Goal: Task Accomplishment & Management: Manage account settings

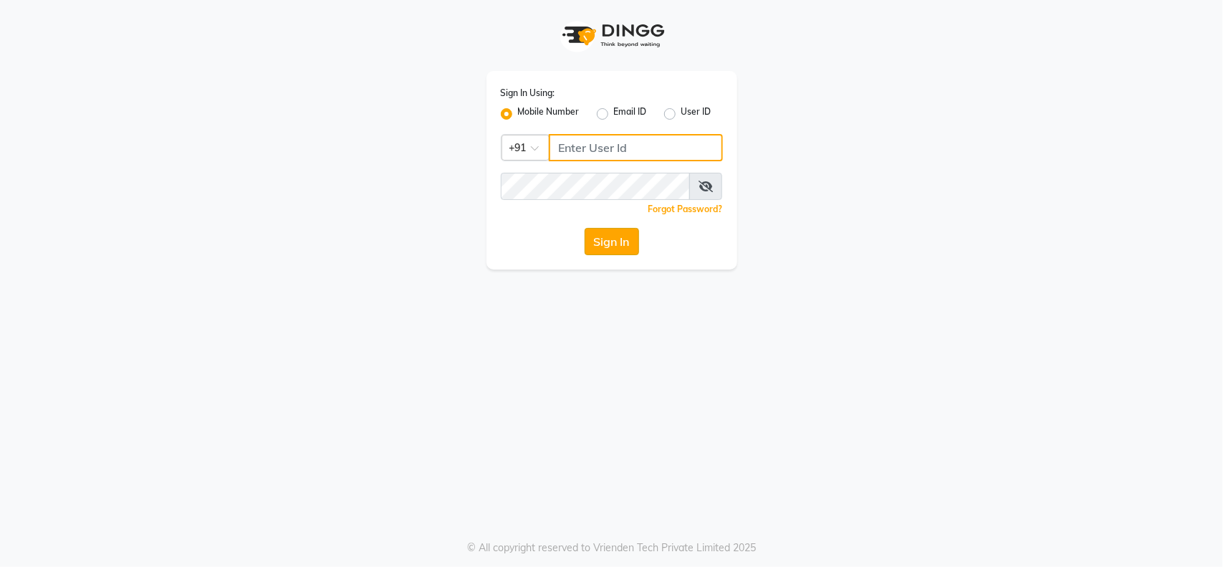
type input "7738309561"
click at [615, 234] on button "Sign In" at bounding box center [612, 241] width 54 height 27
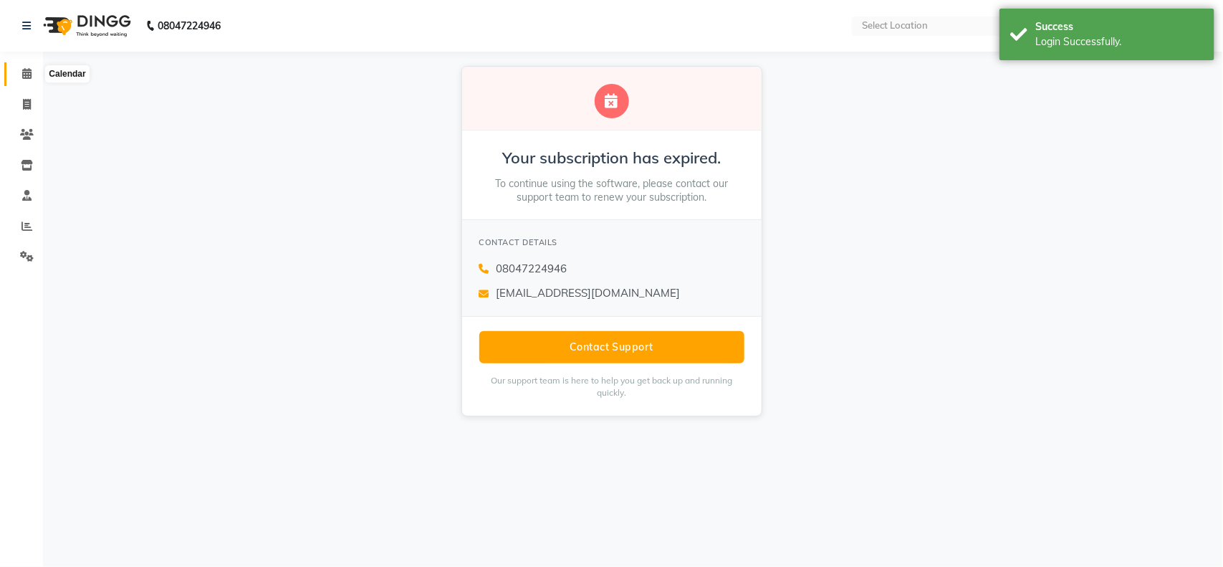
click at [23, 73] on icon at bounding box center [26, 73] width 9 height 11
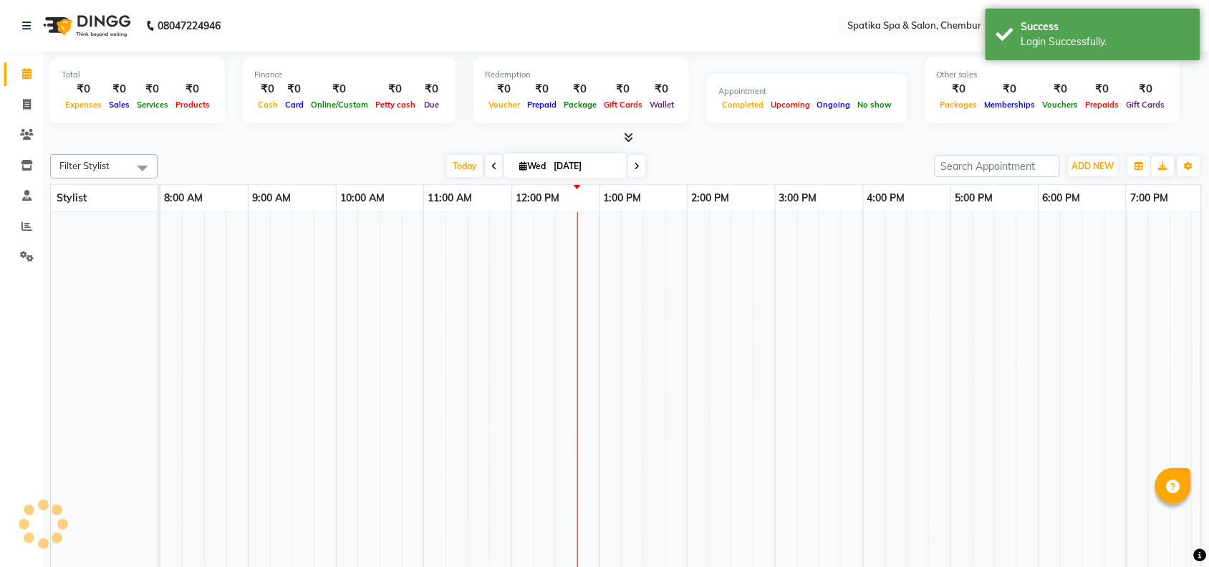
select select "en"
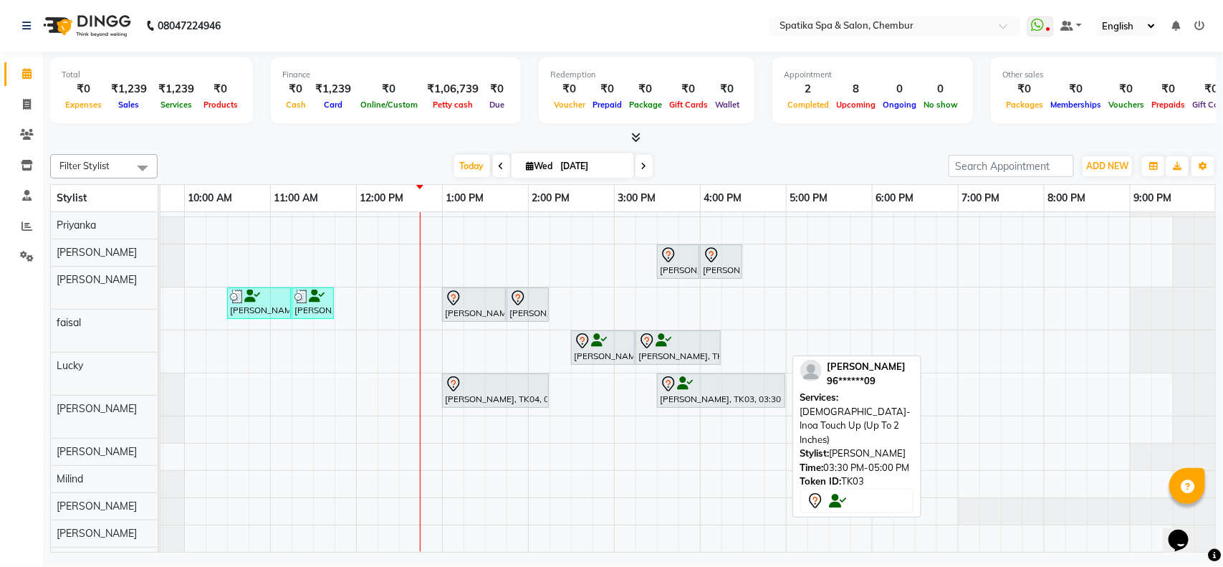
scroll to position [37, 0]
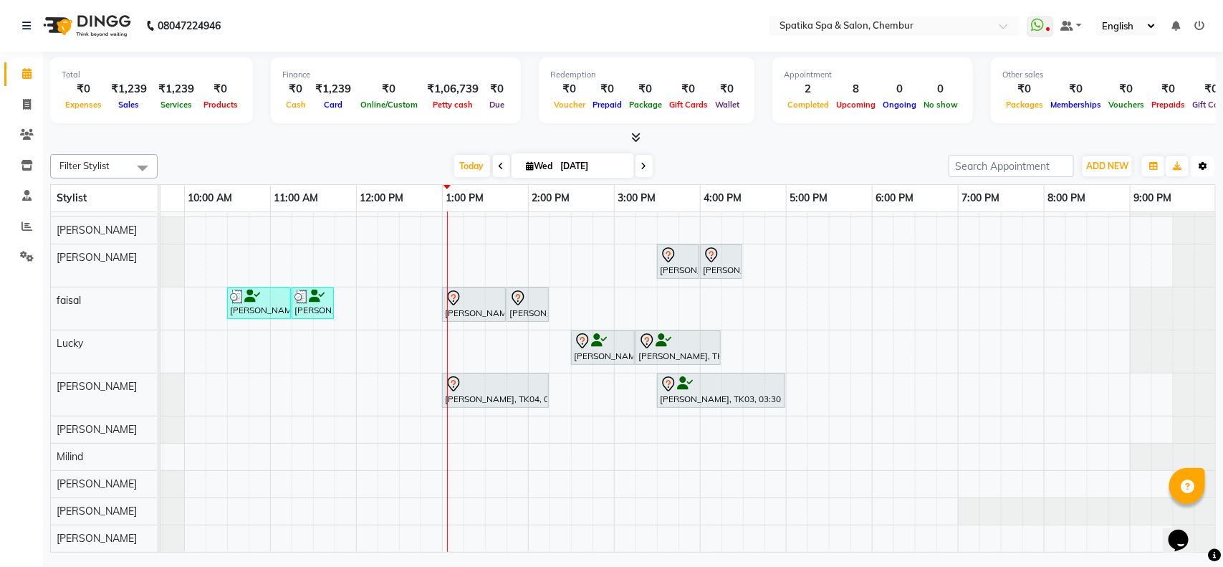
click at [1198, 165] on icon "button" at bounding box center [1202, 166] width 9 height 9
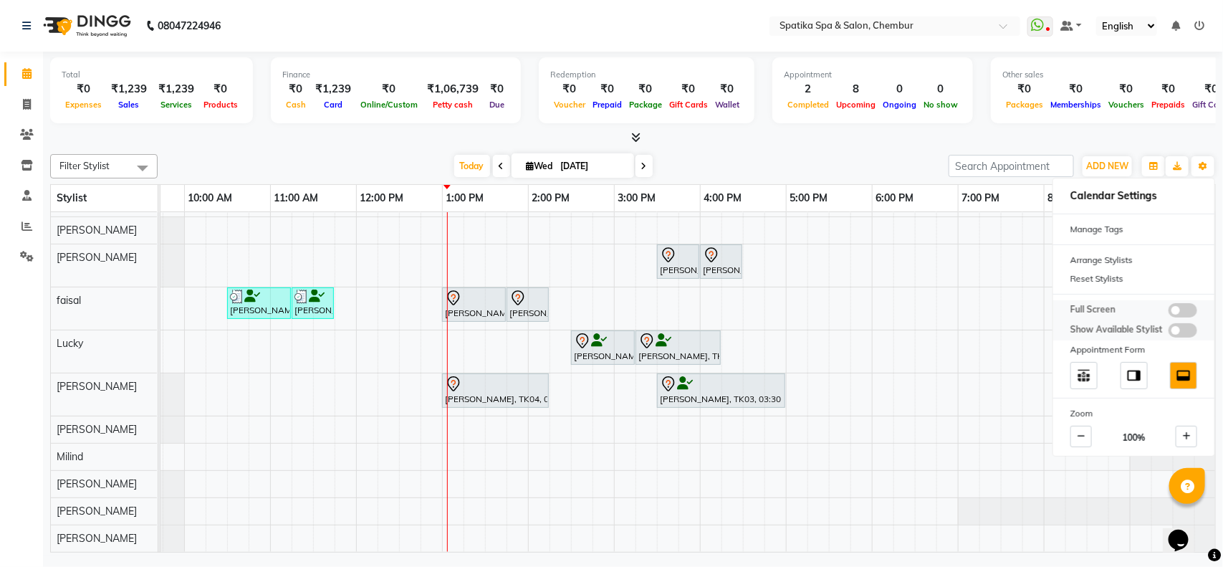
click at [1181, 303] on span at bounding box center [1182, 310] width 29 height 14
click at [1168, 312] on input "checkbox" at bounding box center [1168, 312] width 0 height 0
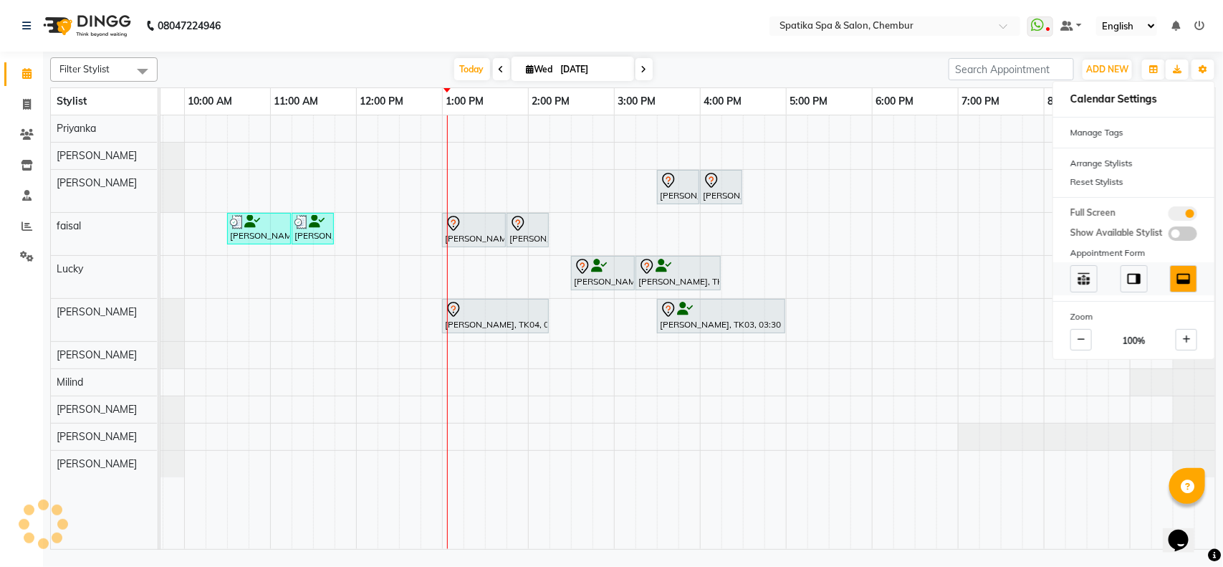
scroll to position [0, 62]
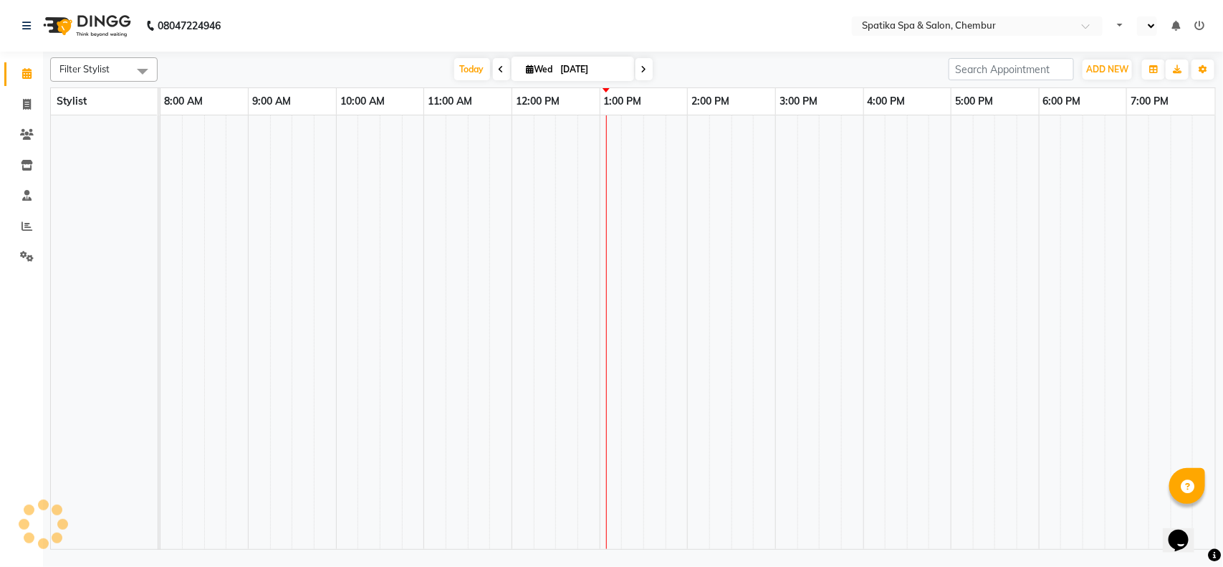
select select "en"
